Goal: Task Accomplishment & Management: Manage account settings

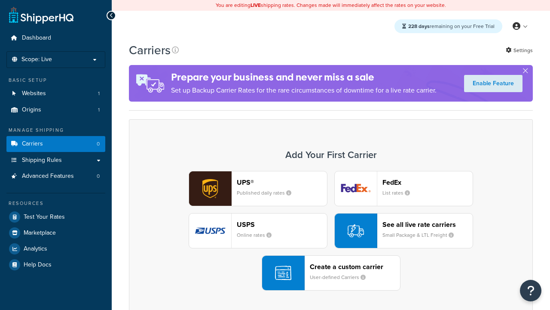
click at [331, 230] on div "UPS® Published daily rates FedEx List rates USPS Online rates See all live rate…" at bounding box center [331, 231] width 386 height 120
click at [428, 182] on header "FedEx" at bounding box center [428, 182] width 90 height 8
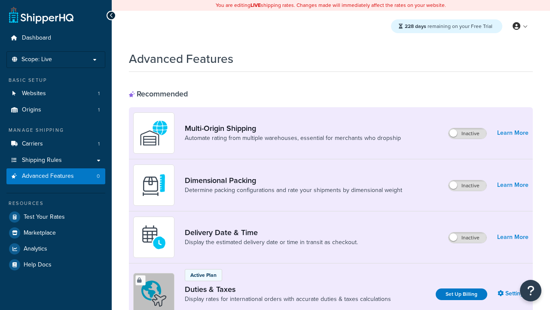
scroll to position [129, 0]
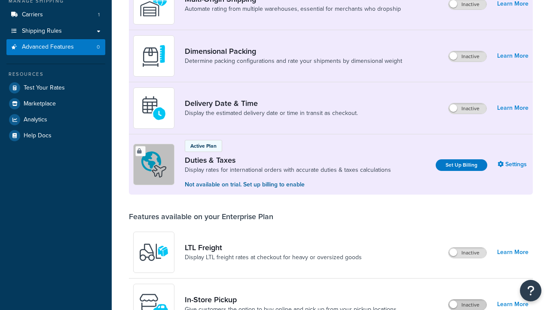
click at [468, 304] on label "Inactive" at bounding box center [468, 304] width 38 height 10
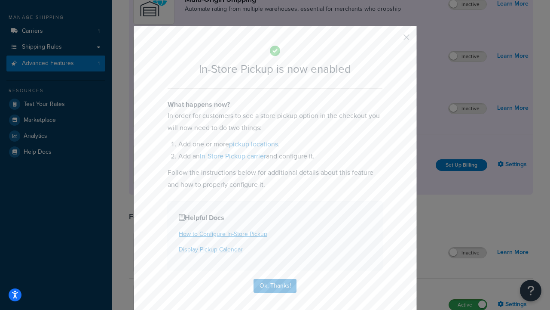
scroll to position [145, 0]
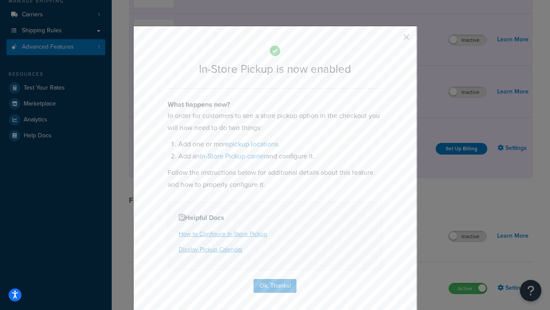
click at [394, 40] on button "button" at bounding box center [394, 40] width 2 height 2
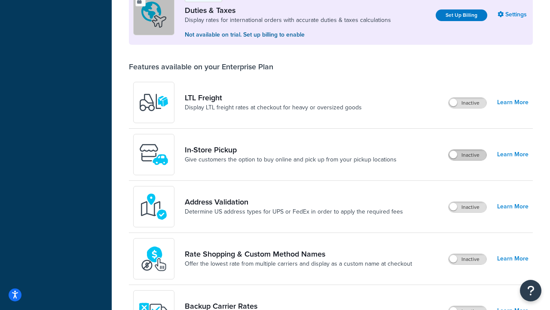
scroll to position [262, 0]
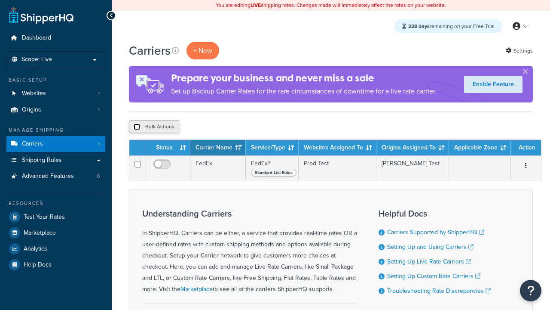
click at [137, 127] on input "checkbox" at bounding box center [137, 126] width 6 height 6
checkbox input "true"
click at [0, 0] on button "Delete" at bounding box center [0, 0] width 0 height 0
